Goal: Contribute content: Contribute content

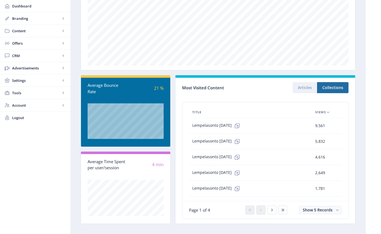
scroll to position [96, 0]
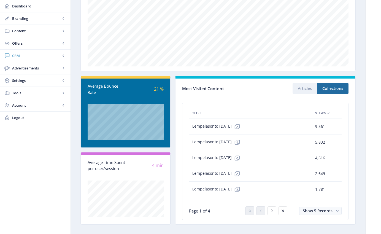
click at [20, 55] on span "CRM" at bounding box center [36, 56] width 49 height 6
click at [20, 43] on span "Offers" at bounding box center [36, 44] width 49 height 6
click at [20, 45] on span "Offers" at bounding box center [36, 44] width 49 height 6
click at [19, 57] on span "CRM" at bounding box center [36, 56] width 49 height 6
click at [20, 32] on span "Content" at bounding box center [36, 31] width 49 height 6
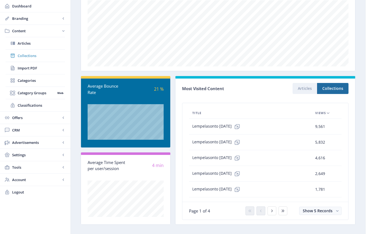
click at [24, 54] on span "Collections" at bounding box center [41, 56] width 47 height 6
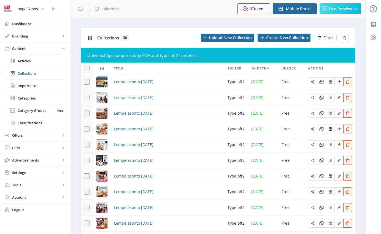
click at [153, 97] on span "Lempelasonto [DATE]" at bounding box center [133, 97] width 39 height 7
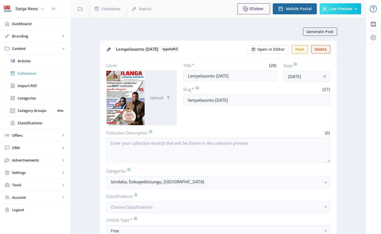
click at [25, 74] on span "Collections" at bounding box center [41, 74] width 47 height 6
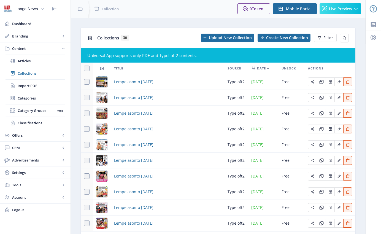
click at [8, 9] on img at bounding box center [7, 8] width 9 height 9
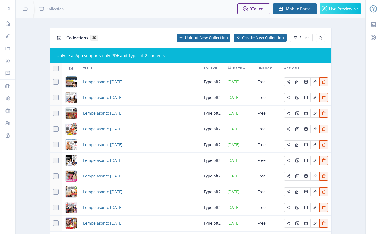
click at [9, 10] on icon at bounding box center [8, 9] width 6 height 6
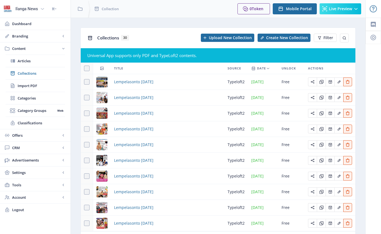
click at [8, 8] on img at bounding box center [7, 8] width 9 height 9
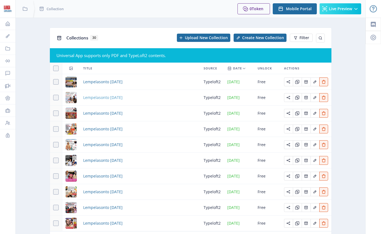
click at [123, 99] on span "Lempelasonto [DATE]" at bounding box center [102, 97] width 39 height 7
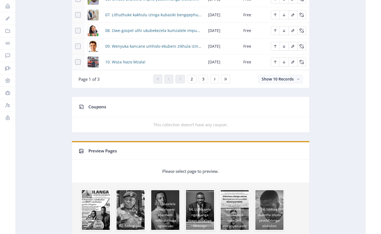
scroll to position [351, 0]
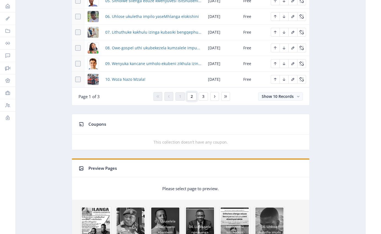
click at [190, 97] on button "2" at bounding box center [191, 96] width 9 height 8
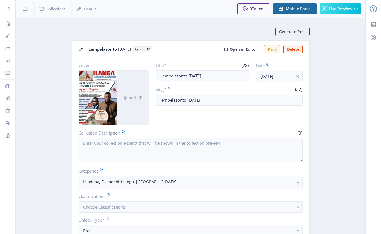
click at [9, 6] on div at bounding box center [7, 0] width 15 height 18
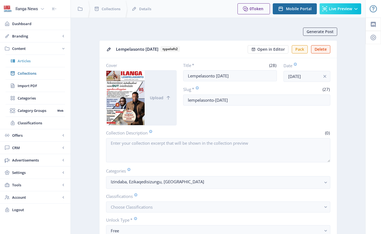
click at [34, 62] on span "Articles" at bounding box center [41, 61] width 47 height 6
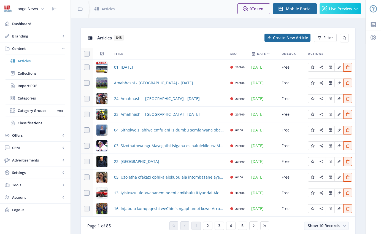
click at [29, 60] on span "Articles" at bounding box center [41, 61] width 47 height 6
click at [283, 39] on span "Create New Article" at bounding box center [290, 38] width 35 height 4
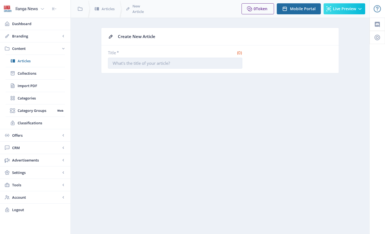
click at [187, 64] on input "Title *" at bounding box center [175, 63] width 134 height 11
type input "11. Hhola Mntwana!"
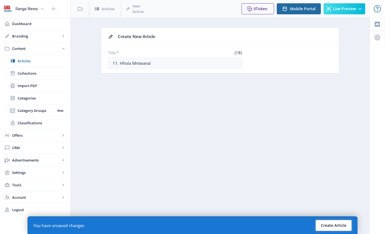
click at [342, 224] on button "Create Article" at bounding box center [334, 225] width 36 height 11
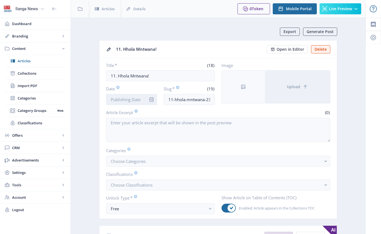
click at [130, 102] on input "Date" at bounding box center [131, 99] width 51 height 11
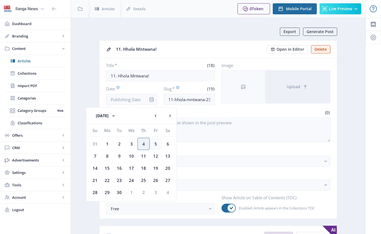
click at [159, 145] on div "5" at bounding box center [156, 144] width 12 height 12
type input "[DATE]"
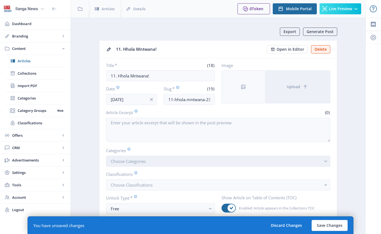
click at [128, 160] on span "Choose Categories" at bounding box center [128, 161] width 35 height 6
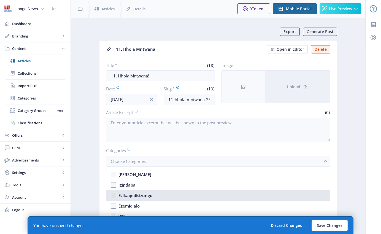
click at [114, 195] on nb-option "Ezikaqedisizungu" at bounding box center [218, 195] width 224 height 10
checkbox input "true"
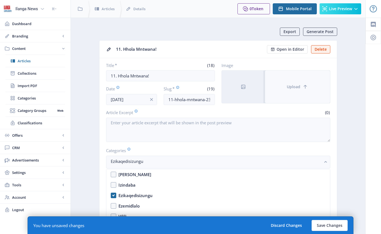
click at [300, 87] on button "Upload" at bounding box center [297, 87] width 65 height 33
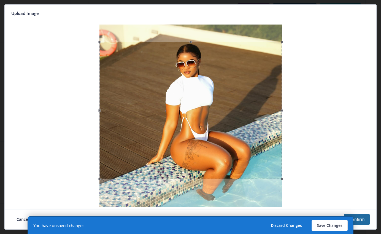
drag, startPoint x: 196, startPoint y: 72, endPoint x: 195, endPoint y: 90, distance: 17.1
click at [195, 90] on div at bounding box center [190, 110] width 182 height 137
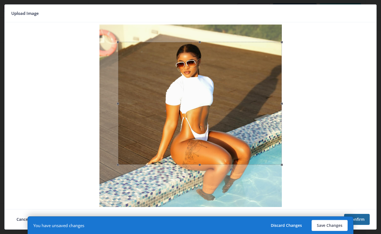
drag, startPoint x: 100, startPoint y: 111, endPoint x: 118, endPoint y: 113, distance: 18.5
click at [118, 113] on span at bounding box center [118, 103] width 6 height 117
click at [215, 142] on div at bounding box center [200, 103] width 164 height 123
drag, startPoint x: 199, startPoint y: 165, endPoint x: 199, endPoint y: 181, distance: 15.7
click at [199, 181] on div at bounding box center [190, 116] width 367 height 182
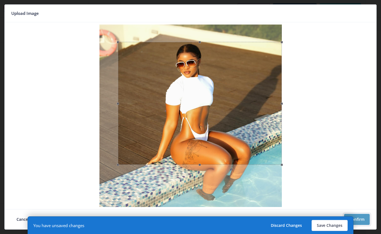
click at [357, 218] on button "Confirm" at bounding box center [357, 219] width 26 height 11
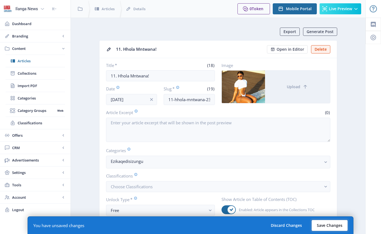
click at [341, 223] on button "Save Changes" at bounding box center [330, 225] width 36 height 11
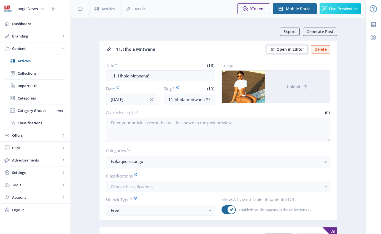
click at [293, 49] on span "Open in Editor" at bounding box center [291, 49] width 28 height 4
